Goal: Ask a question: Seek information or help from site administrators or community

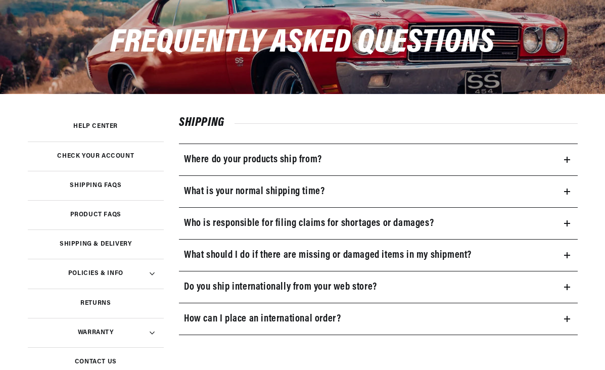
scroll to position [0, 514]
click at [315, 191] on h3 "What is your normal shipping time?" at bounding box center [254, 192] width 141 height 16
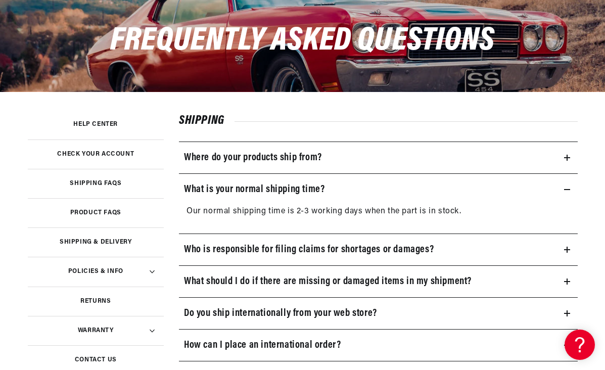
scroll to position [127, 0]
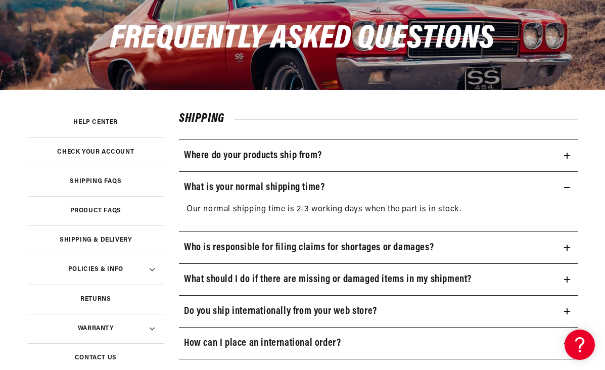
click at [375, 281] on h3 "What should I do if there are missing or damaged items in my shipment?" at bounding box center [328, 279] width 288 height 16
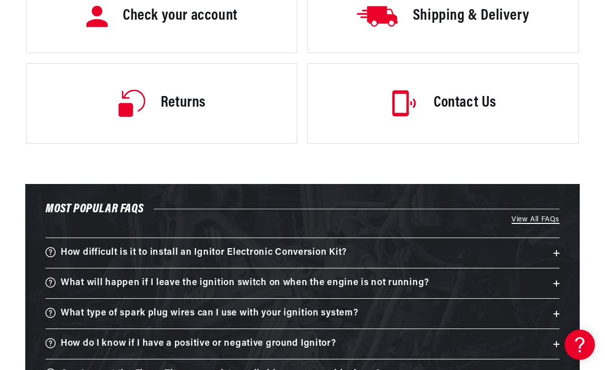
scroll to position [1514, 0]
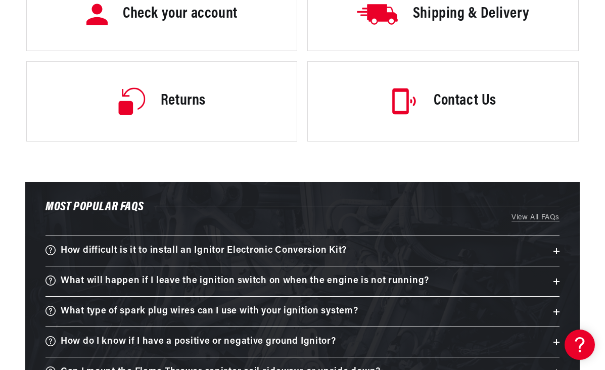
click at [300, 276] on h3 "What will happen if I leave the ignition switch on when the engine is not runni…" at bounding box center [245, 282] width 369 height 16
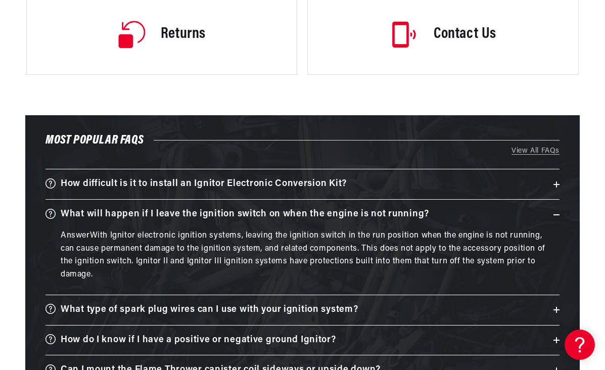
scroll to position [1595, 0]
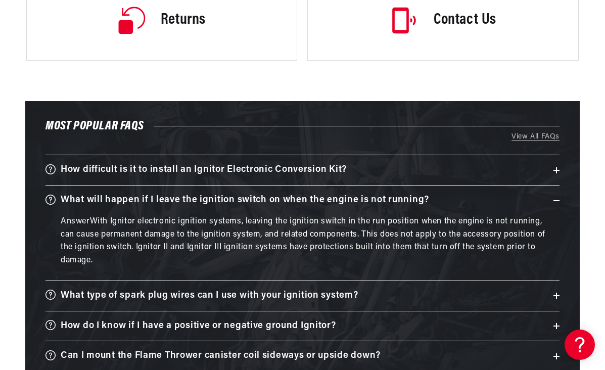
click at [297, 293] on h3 "What type of spark plug wires can I use with your ignition system?" at bounding box center [210, 296] width 298 height 16
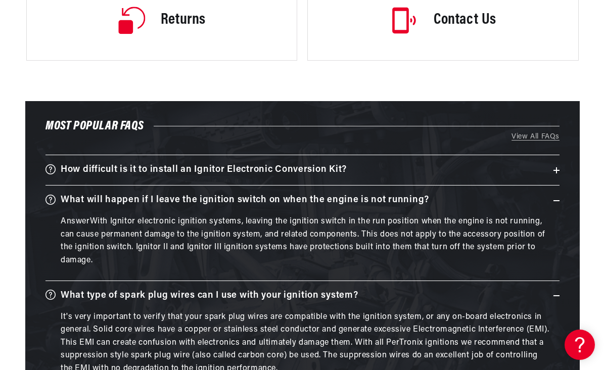
scroll to position [0, 1028]
click at [334, 267] on div "AnswerWith Ignitor electronic ignition systems, leaving the ignition switch in …" at bounding box center [302, 245] width 514 height 60
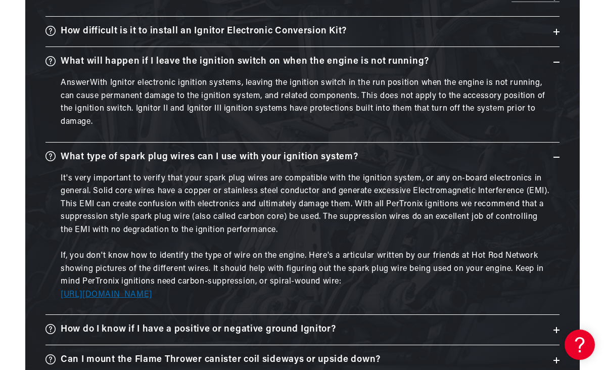
scroll to position [1821, 0]
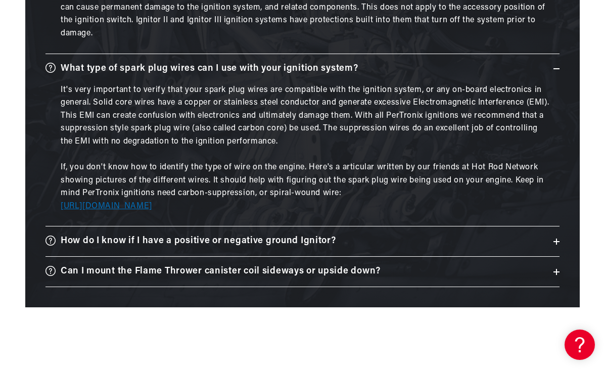
click at [302, 266] on h3 "Can I mount the Flame Thrower canister coil sideways or upside down?" at bounding box center [221, 272] width 320 height 16
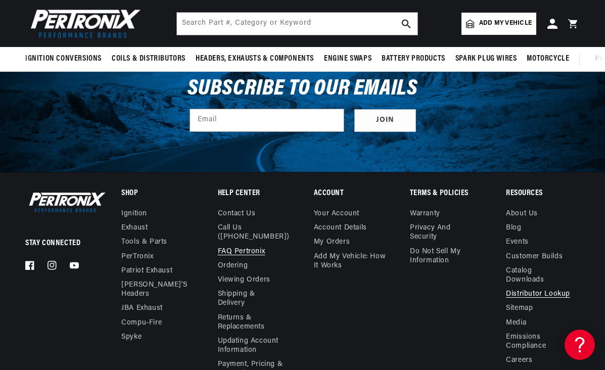
scroll to position [0, 514]
click at [530, 287] on link "Distributor Lookup" at bounding box center [538, 294] width 64 height 14
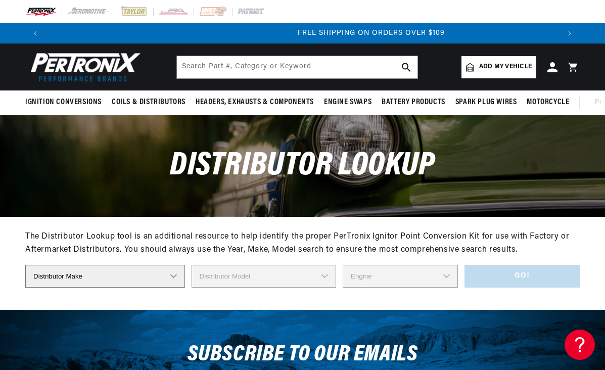
scroll to position [0, 1028]
select select "Lucas"
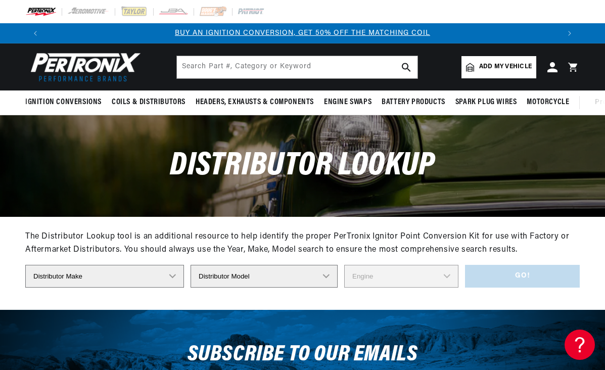
select select "25D (6 CYL)"
select select "6"
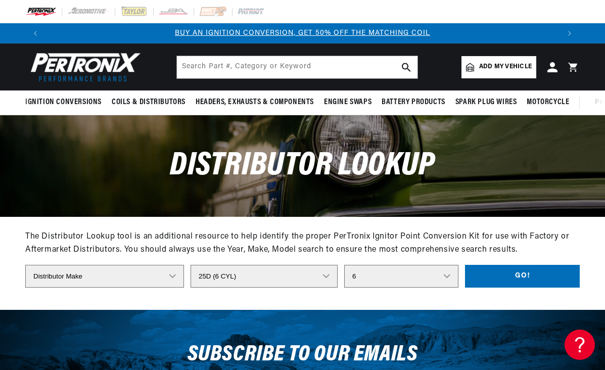
click at [475, 276] on button "Go!" at bounding box center [522, 276] width 115 height 23
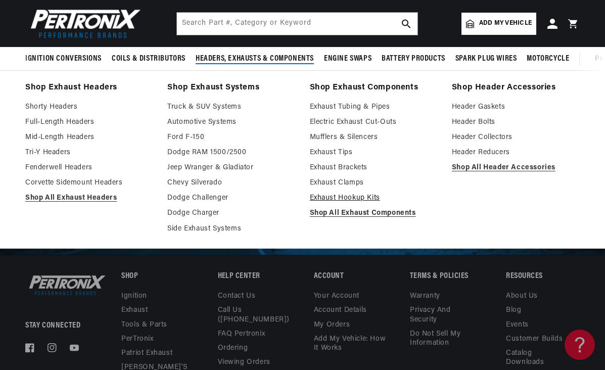
scroll to position [490, 0]
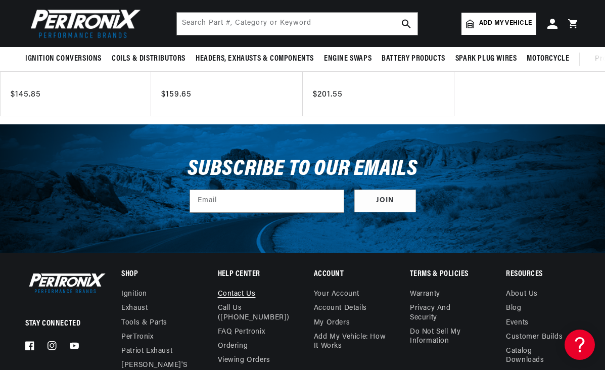
click at [240, 293] on link "Contact us" at bounding box center [237, 296] width 38 height 12
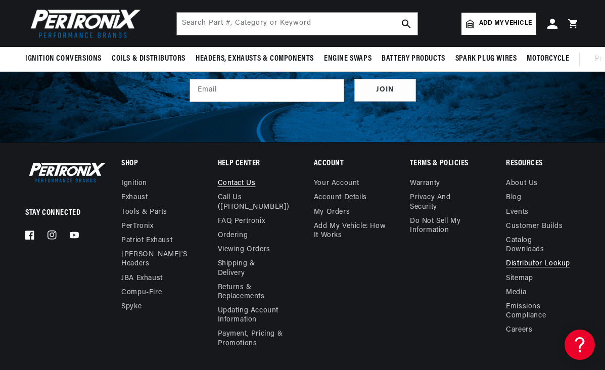
scroll to position [0, 0]
click at [241, 181] on link "Contact us" at bounding box center [237, 185] width 38 height 12
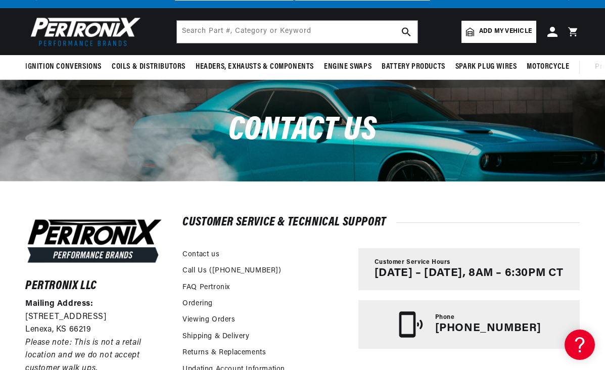
scroll to position [37, 0]
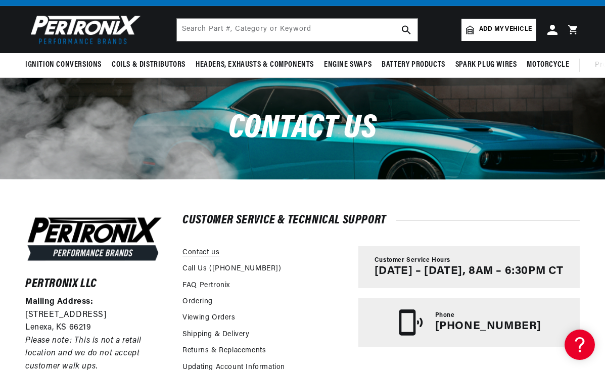
click at [214, 255] on link "Contact us" at bounding box center [201, 252] width 37 height 11
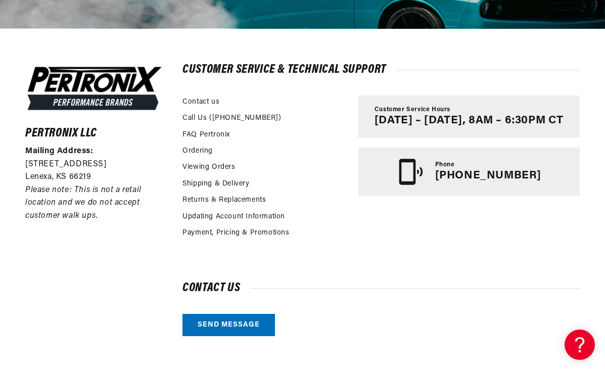
scroll to position [221, 0]
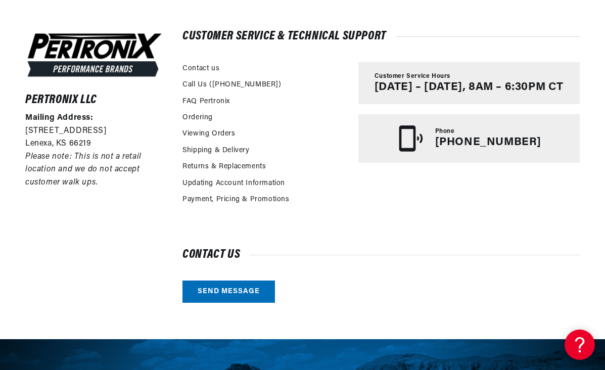
click at [229, 289] on link "Send message" at bounding box center [229, 292] width 93 height 23
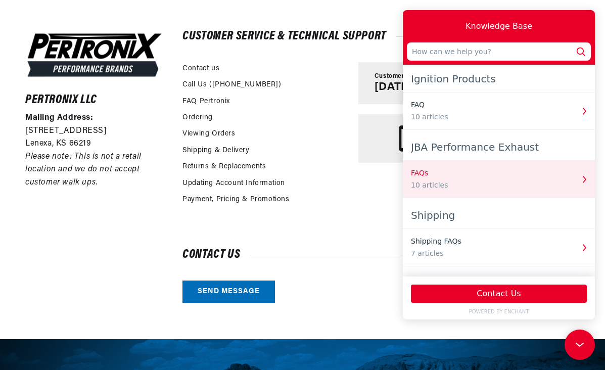
scroll to position [0, 514]
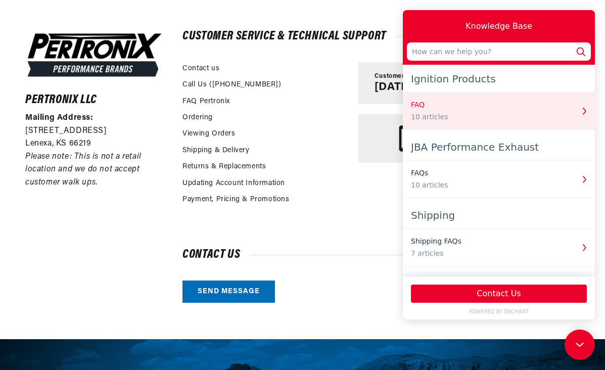
click at [462, 115] on div "10 articles" at bounding box center [492, 117] width 163 height 11
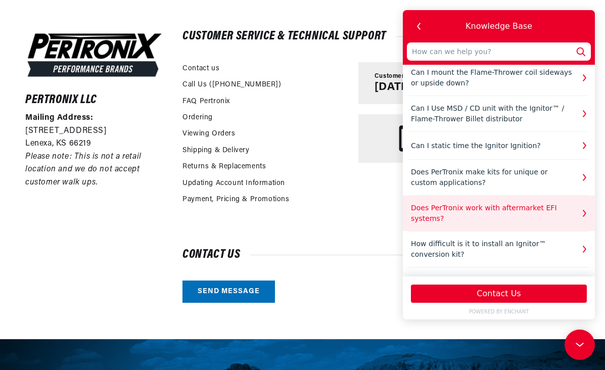
scroll to position [131, 0]
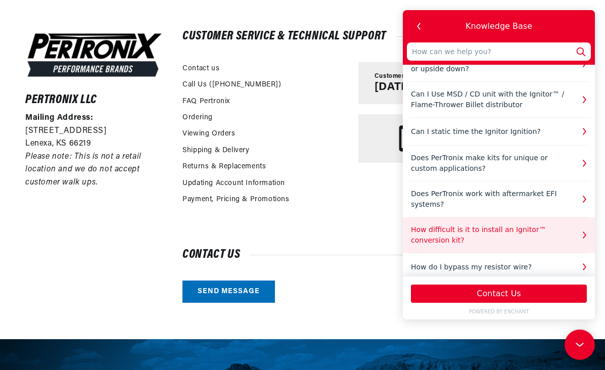
click at [500, 233] on div "How difficult is it to install an Ignitor™ conversion kit?" at bounding box center [492, 234] width 163 height 21
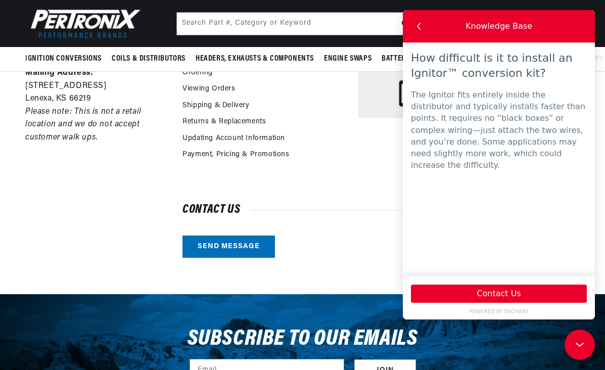
scroll to position [264, 0]
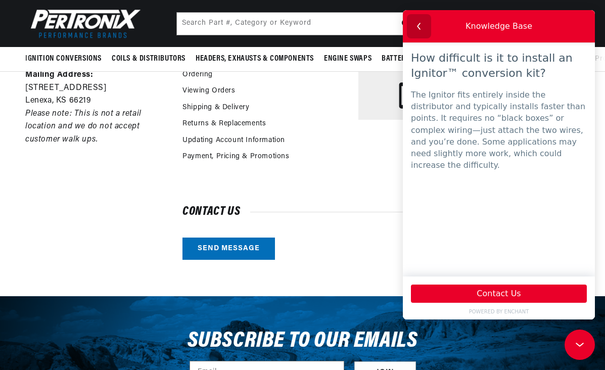
click at [420, 27] on icon "button" at bounding box center [419, 26] width 13 height 13
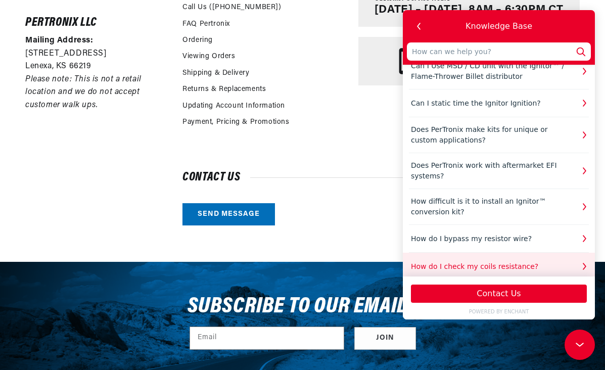
scroll to position [0, 1028]
click at [502, 261] on div "How do I check my coils resistance?" at bounding box center [492, 266] width 163 height 11
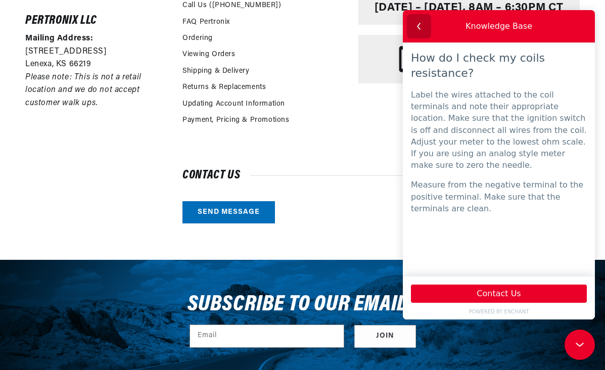
click at [421, 27] on icon "button" at bounding box center [419, 26] width 13 height 13
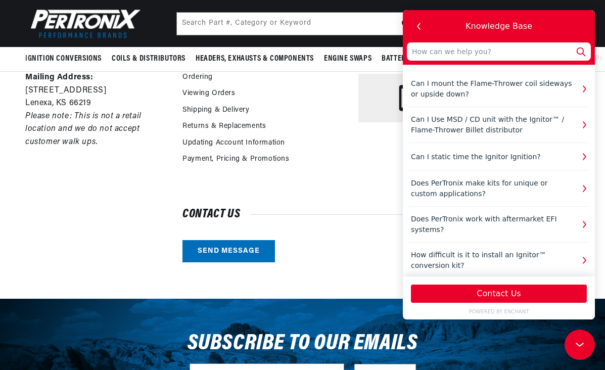
scroll to position [0, 514]
click at [484, 53] on input "text" at bounding box center [499, 51] width 184 height 18
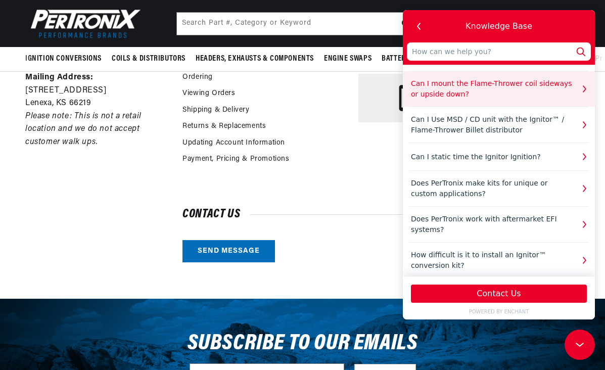
scroll to position [0, 1028]
type input "t"
type input "tr"
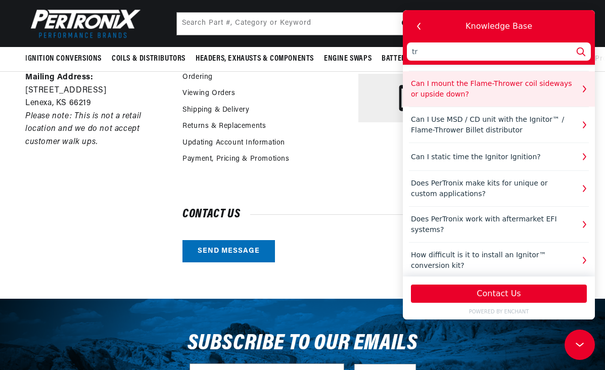
type input "tro"
type input "trou"
type input "troub"
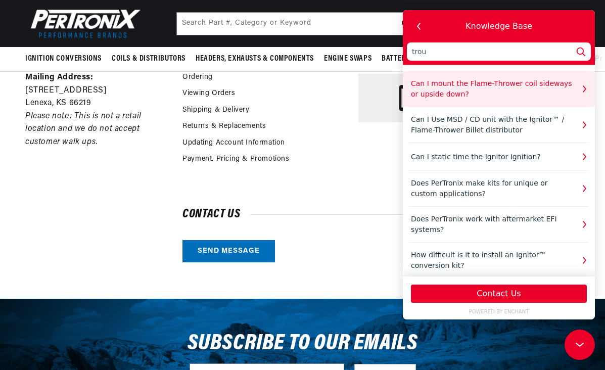
type input "troub"
type input "troubl"
type input "trouble"
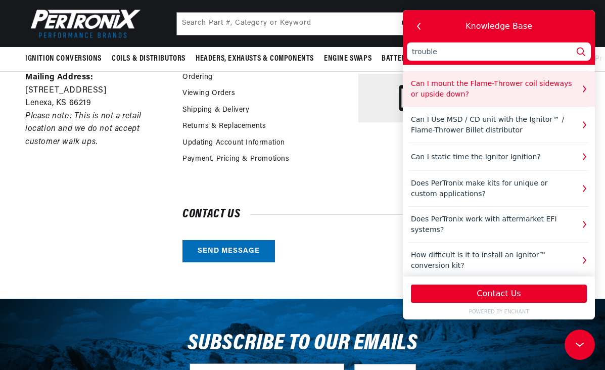
type input "trouble"
type input "trouble s"
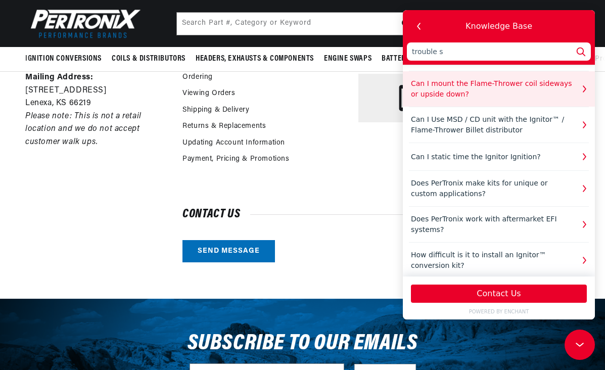
type input "trouble sh"
type input "trouble sho"
type input "trouble shoo"
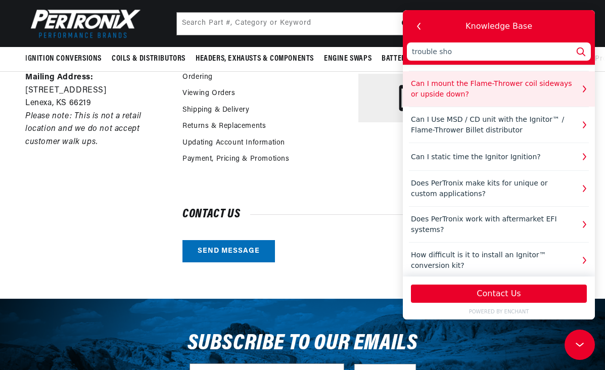
type input "trouble shoo"
type input "trouble shoot"
type input "trouble shooti"
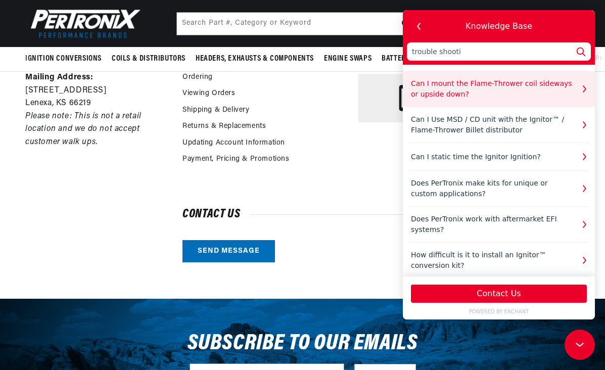
type input "trouble shootin"
type input "trouble shooting"
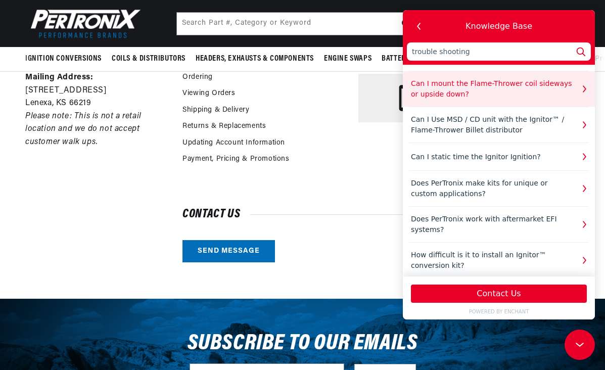
type input "trouble shooting"
type input "trouble shooting g"
type input "trouble shooting gu"
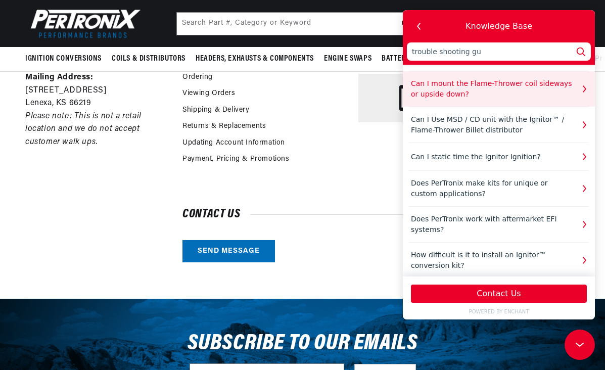
type input "trouble shooting gui"
type input "trouble shooting guid"
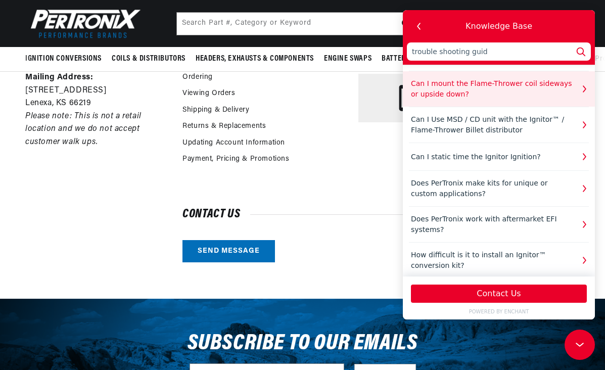
type input "trouble shooting guide"
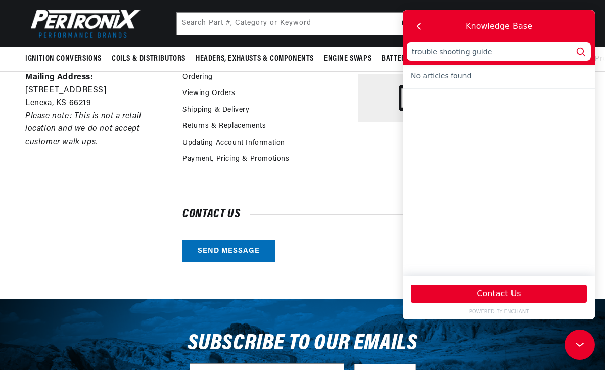
drag, startPoint x: 487, startPoint y: 51, endPoint x: 394, endPoint y: 51, distance: 93.5
click at [403, 51] on html "Knowledge Base trouble shooting guide Ignition Products FAQ 10 articles JBA Per…" at bounding box center [499, 164] width 192 height 309
click at [358, 158] on div "Customer Service Hours Monday – Friday, 8AM – 6:30PM CT Phone (913) 808-2376" at bounding box center [468, 96] width 221 height 148
click at [358, 150] on div "Customer Service Hours Monday – Friday, 8AM – 6:30PM CT Phone (913) 808-2376" at bounding box center [468, 96] width 221 height 148
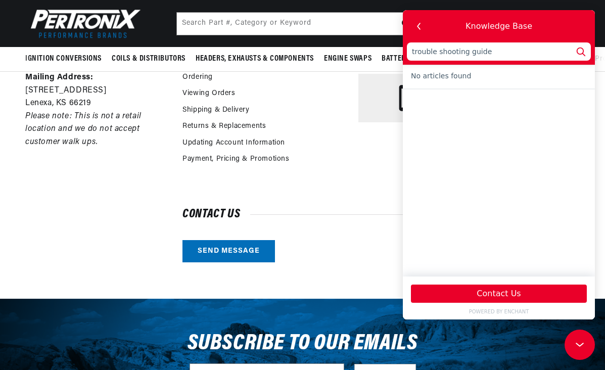
scroll to position [0, 0]
click at [421, 24] on icon "button" at bounding box center [419, 26] width 13 height 13
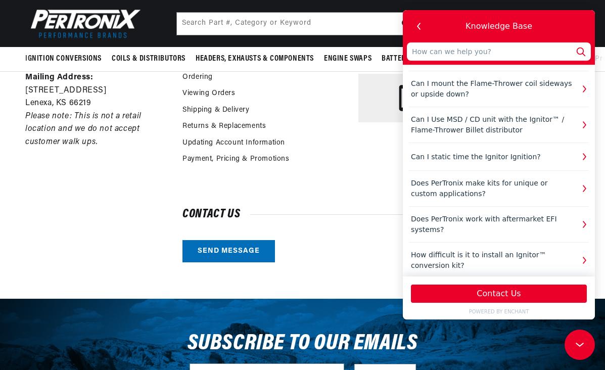
click at [418, 26] on use "button" at bounding box center [419, 26] width 4 height 7
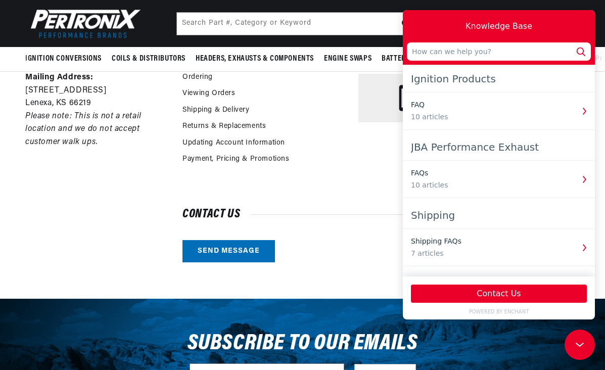
scroll to position [0, 514]
click at [219, 249] on link "Send message" at bounding box center [229, 251] width 93 height 23
click at [378, 160] on div "Customer Service Hours Monday – Friday, 8AM – 6:30PM CT Phone (913) 808-2376" at bounding box center [468, 96] width 221 height 148
click at [485, 19] on div "Knowledge Base" at bounding box center [499, 26] width 184 height 24
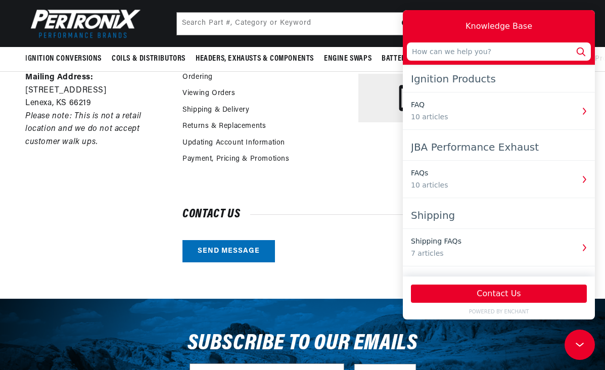
click at [304, 197] on div "Customer Service & Technical Support Contact us Call Us (913-808-2376) FAQ Pert…" at bounding box center [381, 126] width 397 height 271
click at [305, 197] on div "Customer Service & Technical Support Contact us Call Us (913-808-2376) FAQ Pert…" at bounding box center [381, 126] width 397 height 271
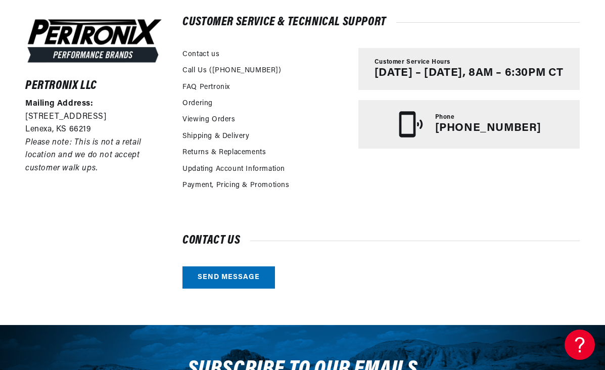
click at [230, 275] on link "Send message" at bounding box center [229, 277] width 93 height 23
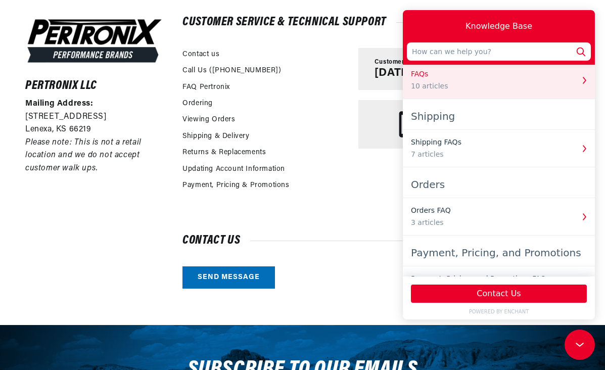
scroll to position [268, 0]
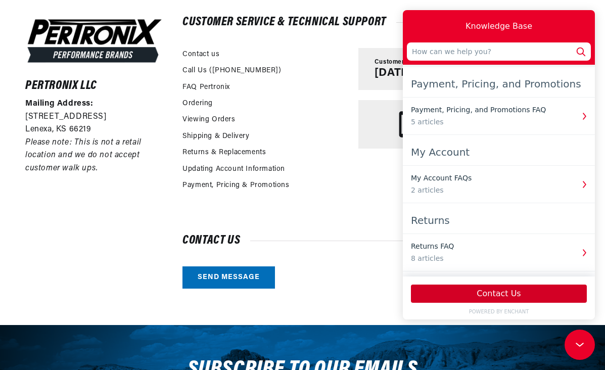
click at [484, 293] on button "Contact Us" at bounding box center [499, 294] width 176 height 18
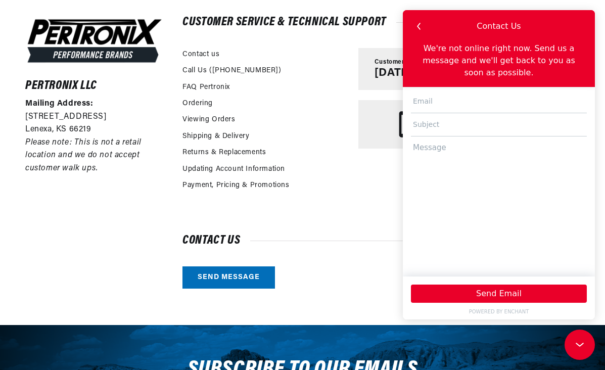
scroll to position [0, 1028]
click at [454, 149] on textarea at bounding box center [499, 201] width 176 height 130
type textarea "could you email me a trouble shooting guide for pertronix"
click at [456, 102] on input "text" at bounding box center [499, 101] width 176 height 23
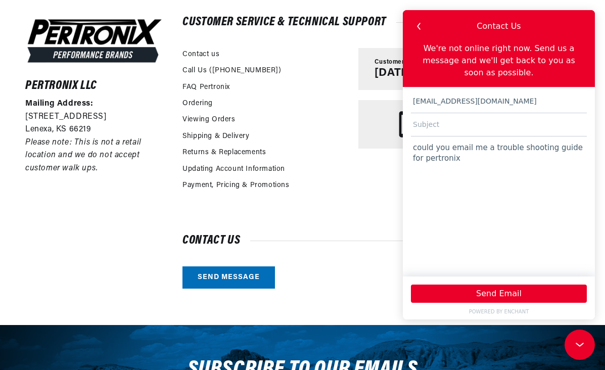
type input "simmonsmitch23@gmail.com"
click at [460, 127] on input "text" at bounding box center [499, 124] width 176 height 23
click at [461, 124] on input "Pertonix ign. double shooting" at bounding box center [499, 124] width 176 height 23
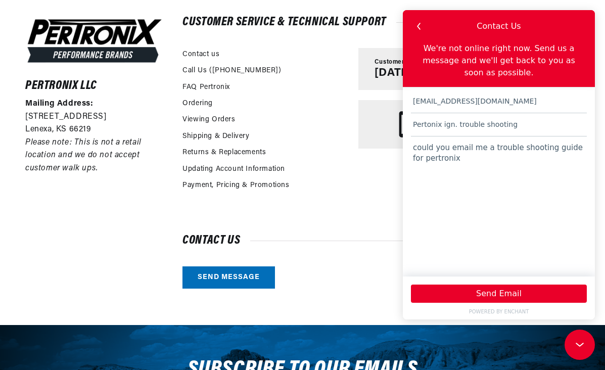
click at [542, 125] on input "Pertonix ign. trouble shooting" at bounding box center [499, 124] width 176 height 23
type input "Pertonix ign. trouble shooting"
click at [452, 159] on textarea "could you email me a trouble shooting guide for pertronix" at bounding box center [499, 201] width 176 height 130
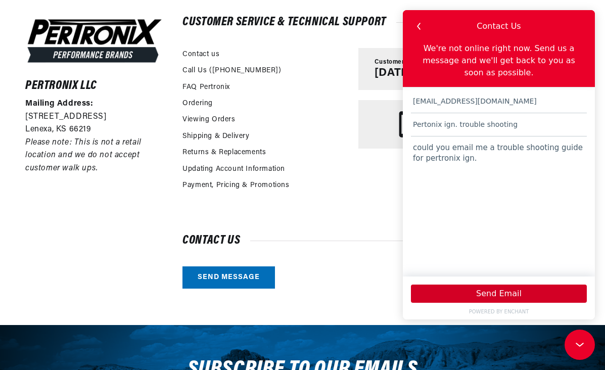
type textarea "could you email me a trouble shooting guide for pertronix ign."
click at [497, 296] on button "Send Email" at bounding box center [499, 294] width 176 height 18
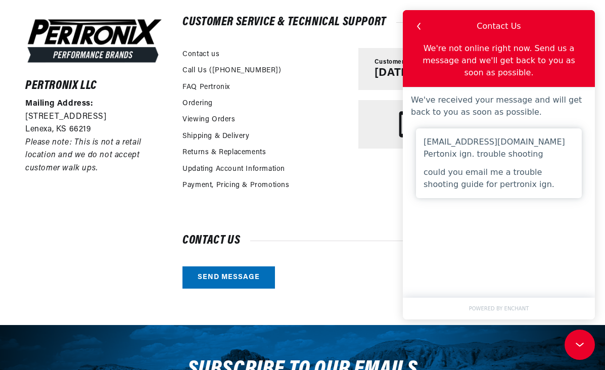
scroll to position [0, 514]
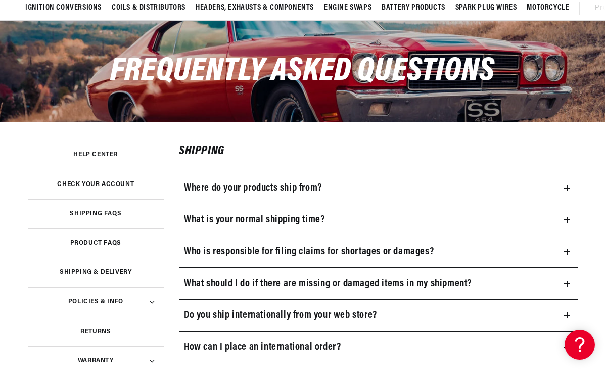
click at [115, 244] on h3 "Product FAQs" at bounding box center [95, 243] width 51 height 5
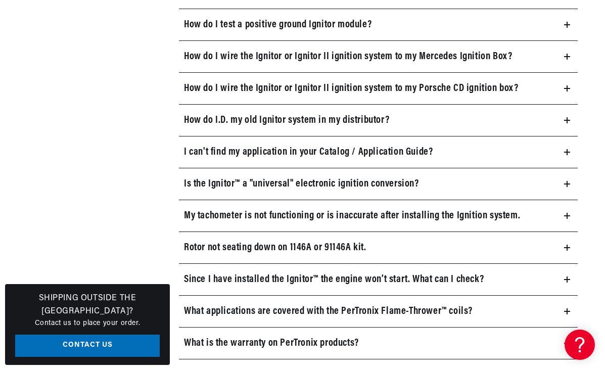
scroll to position [0, 1028]
click at [354, 119] on h3 "How do I.D. my old Ignitor system in my distributor?" at bounding box center [286, 120] width 205 height 16
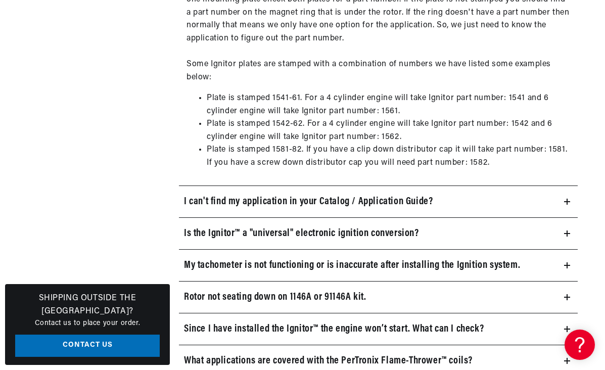
scroll to position [919, 0]
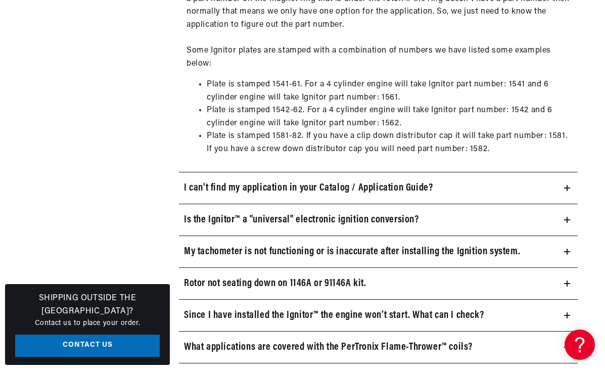
click at [243, 279] on h3 "Rotor not seating down on 1146A or 91146A kit." at bounding box center [275, 284] width 183 height 16
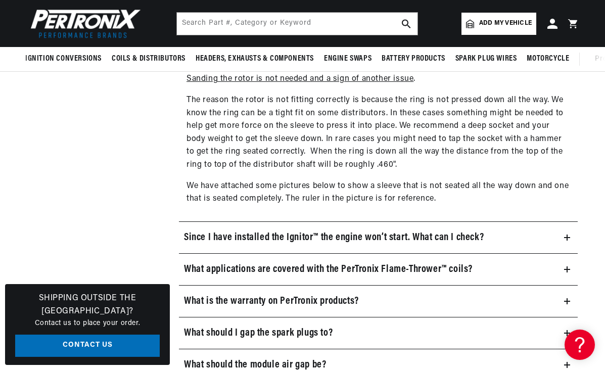
scroll to position [941, 0]
